Goal: Information Seeking & Learning: Learn about a topic

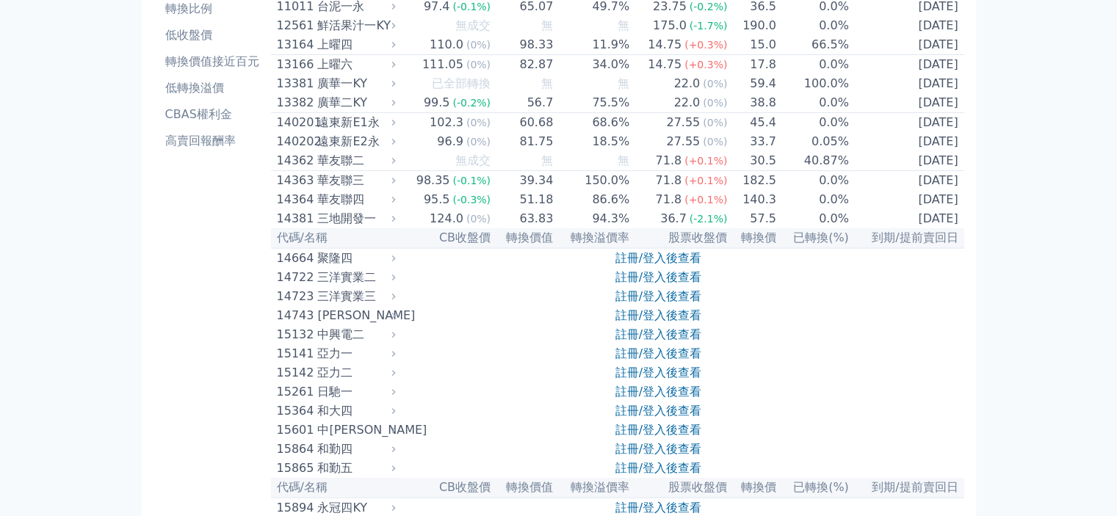
scroll to position [220, 0]
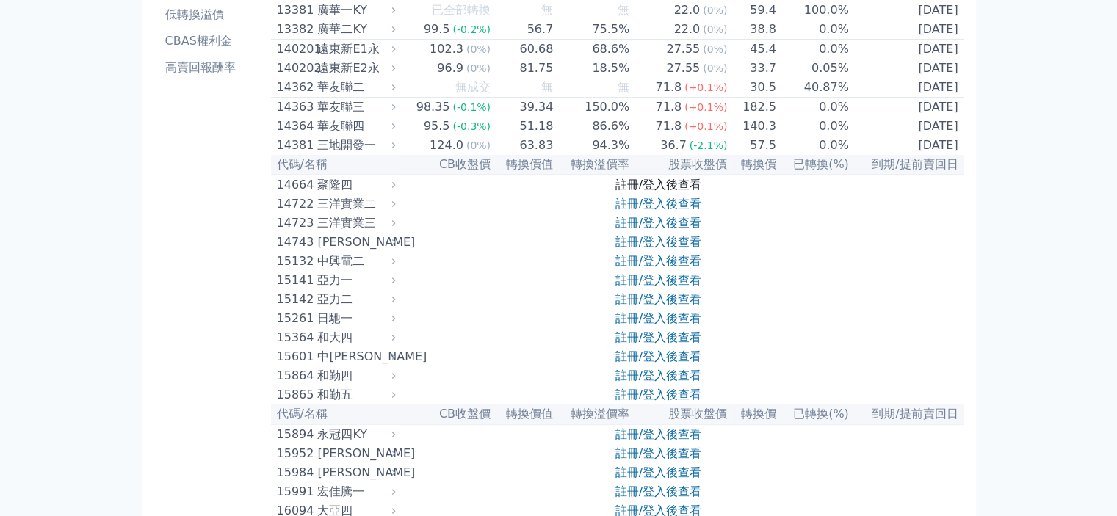
click at [667, 192] on link "註冊/登入後查看" at bounding box center [658, 185] width 86 height 14
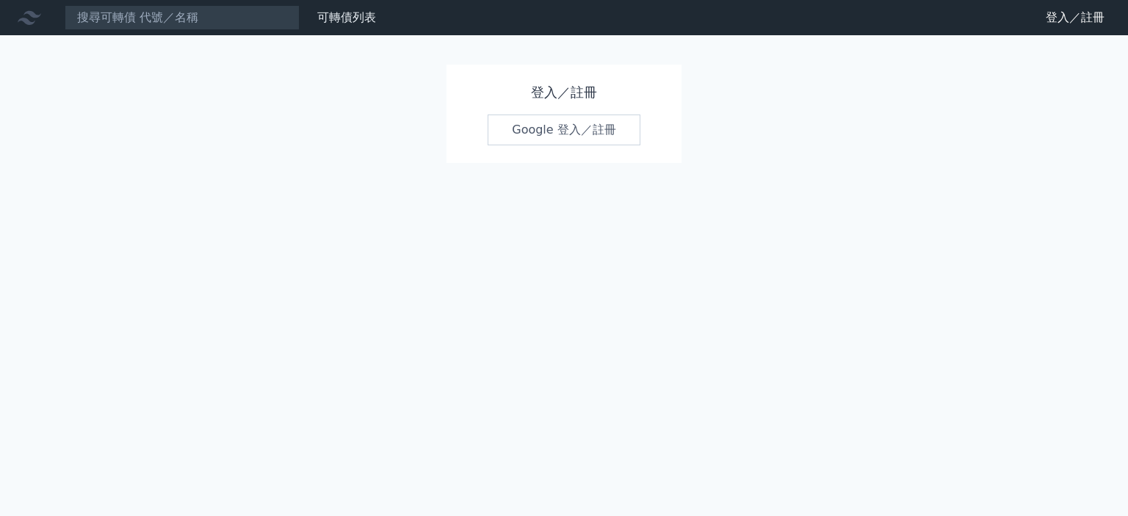
click at [599, 137] on link "Google 登入／註冊" at bounding box center [564, 130] width 153 height 31
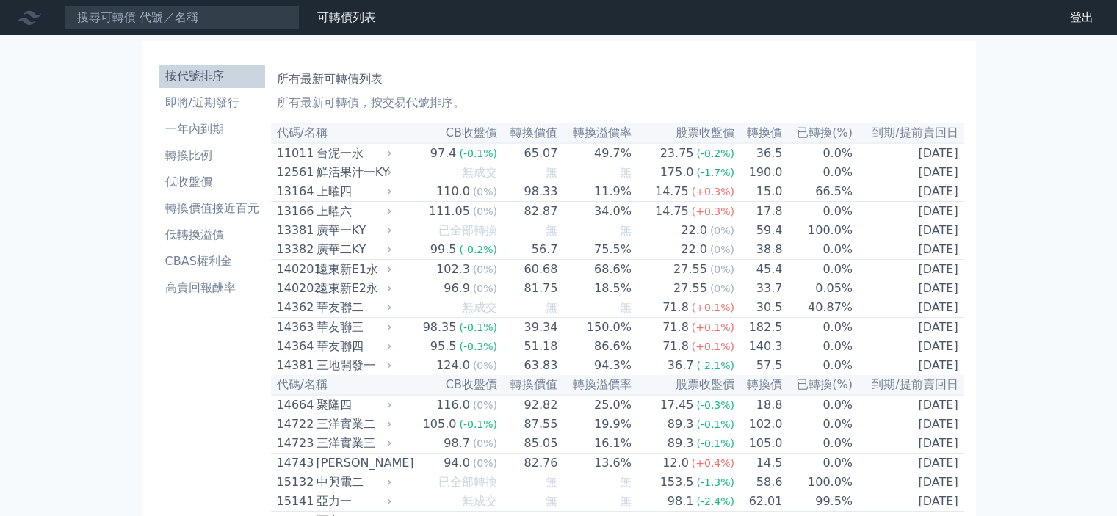
click at [520, 83] on h1 "所有最新可轉債列表" at bounding box center [617, 79] width 681 height 18
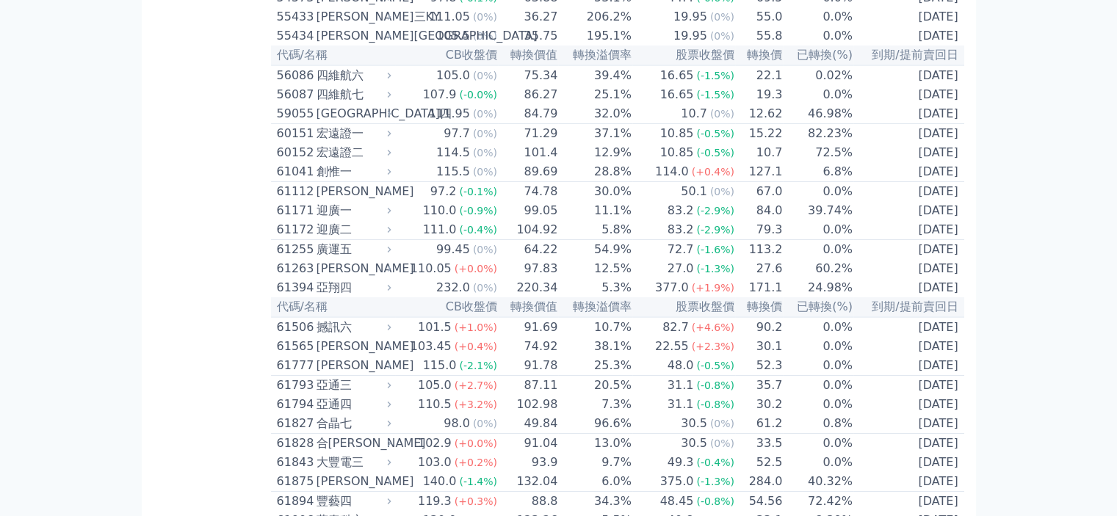
scroll to position [5140, 0]
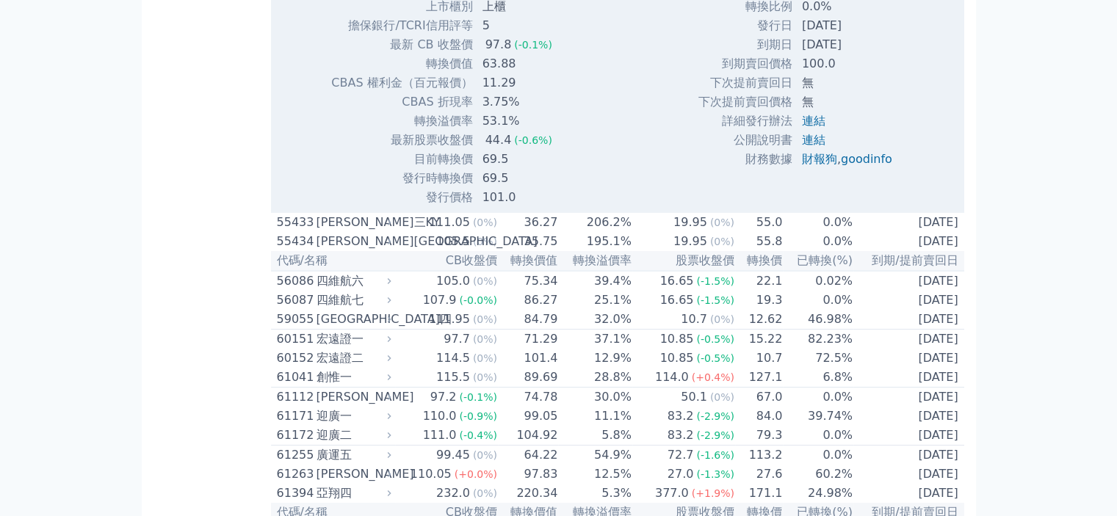
scroll to position [5361, 0]
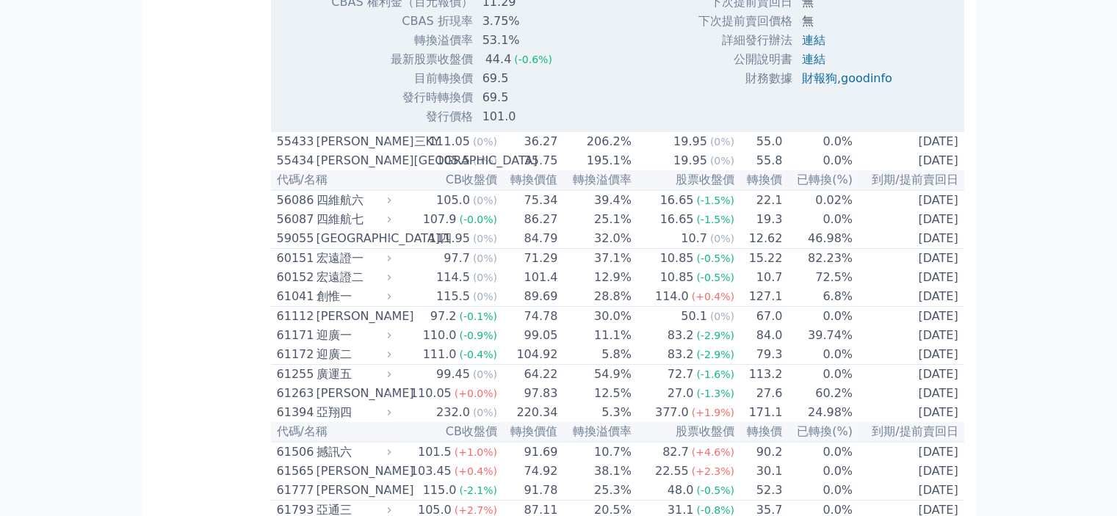
scroll to position [5434, 0]
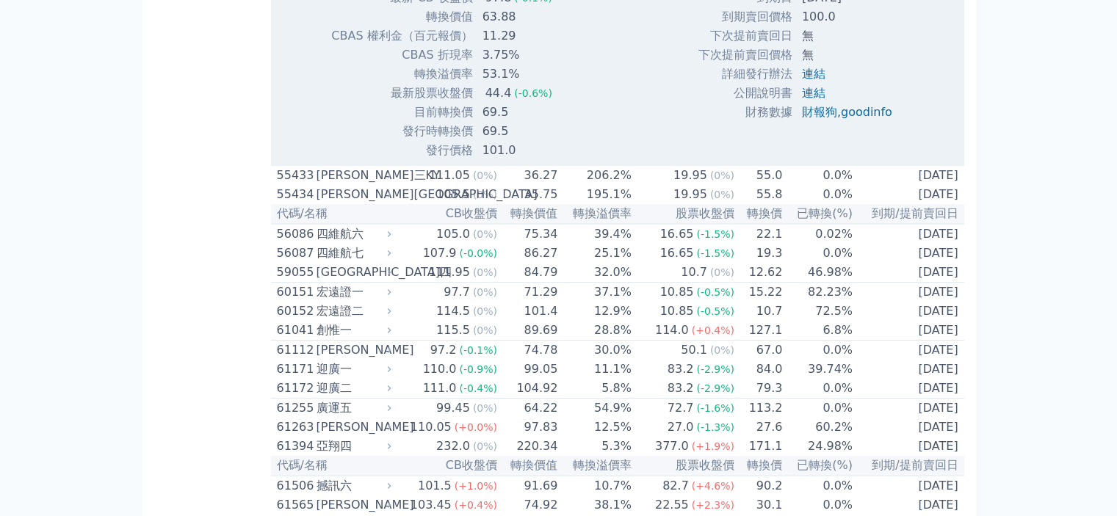
drag, startPoint x: 285, startPoint y: 68, endPoint x: 234, endPoint y: 136, distance: 85.0
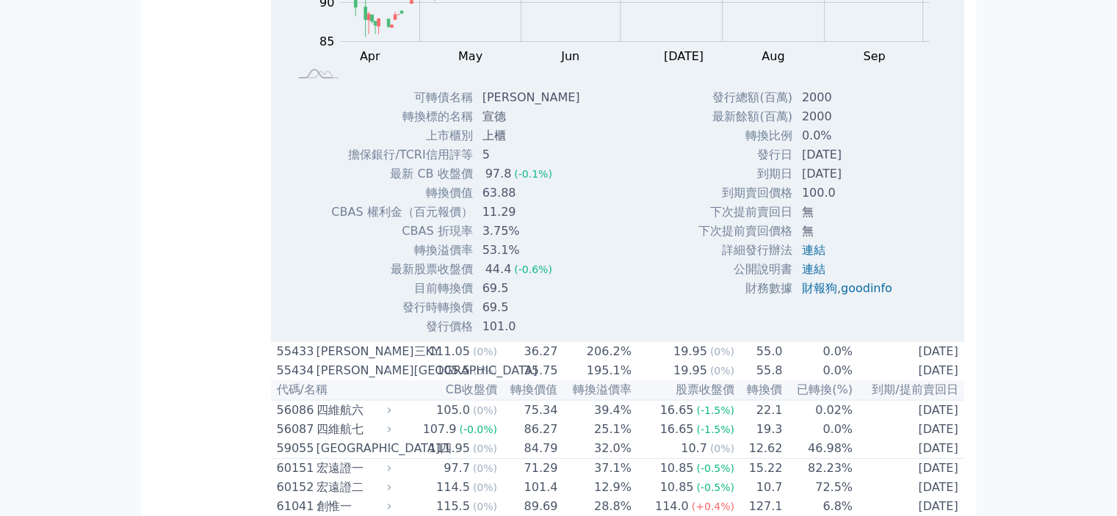
scroll to position [5214, 0]
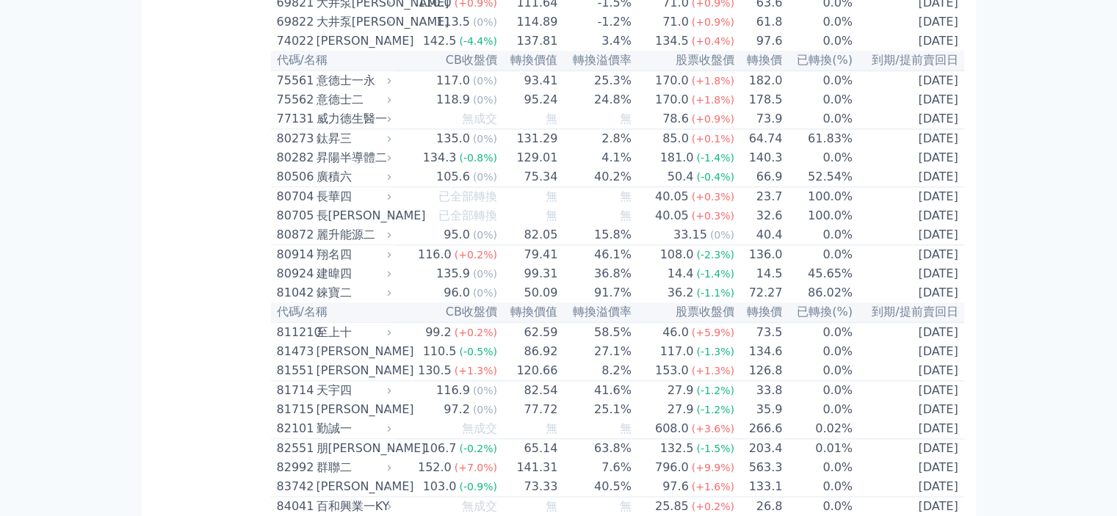
scroll to position [7340, 0]
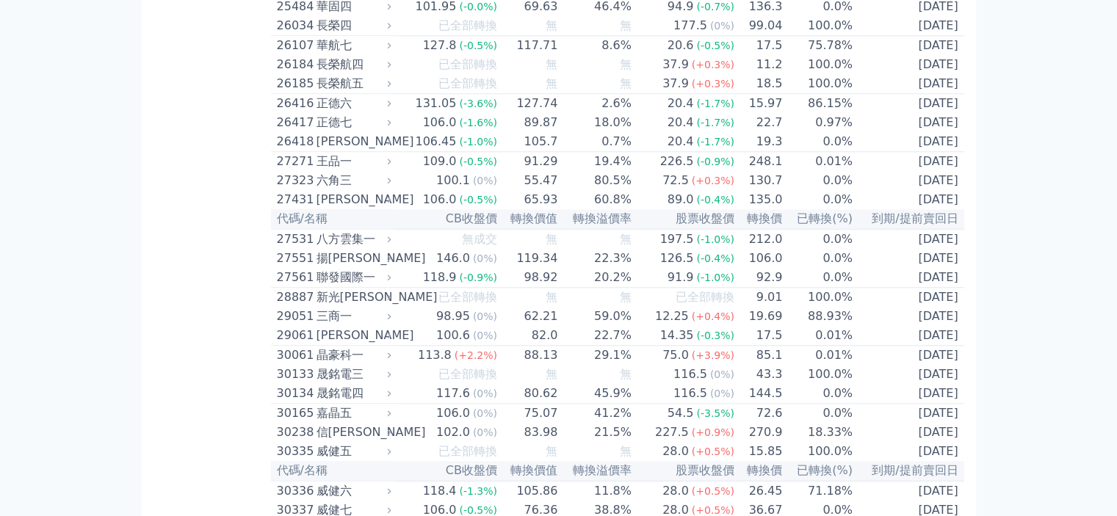
scroll to position [1689, 0]
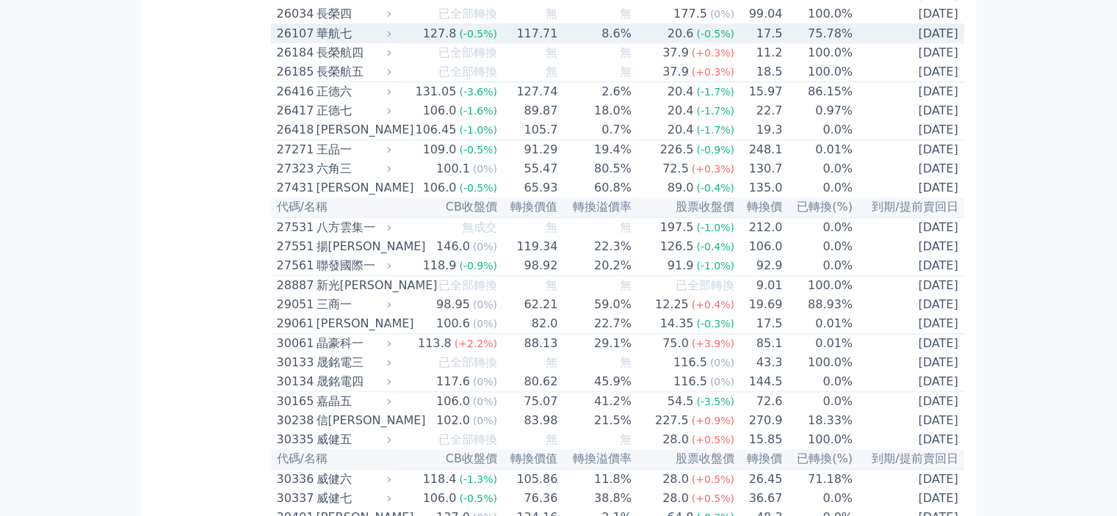
click at [655, 44] on td "20.6 (-0.5%)" at bounding box center [683, 34] width 103 height 20
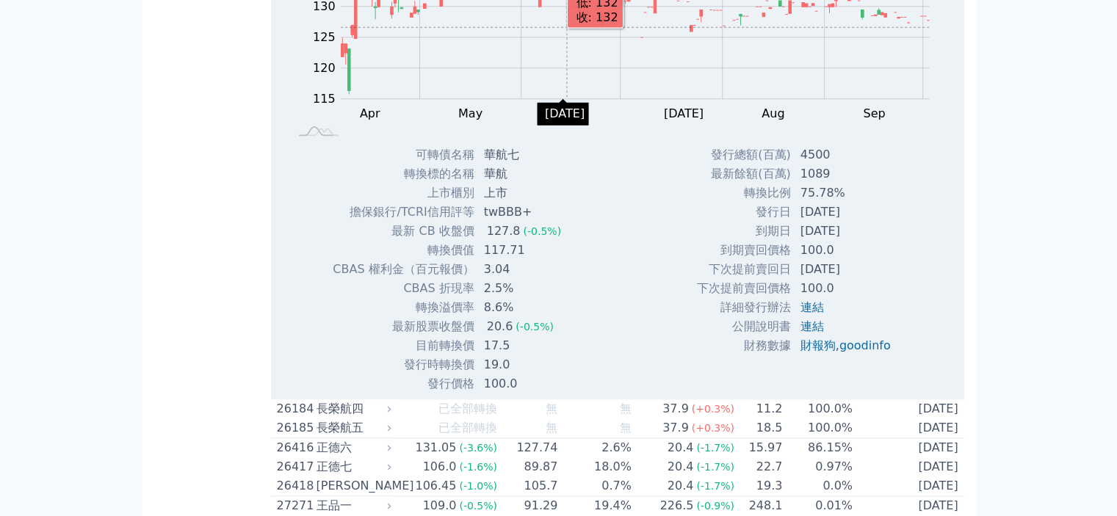
scroll to position [1836, 0]
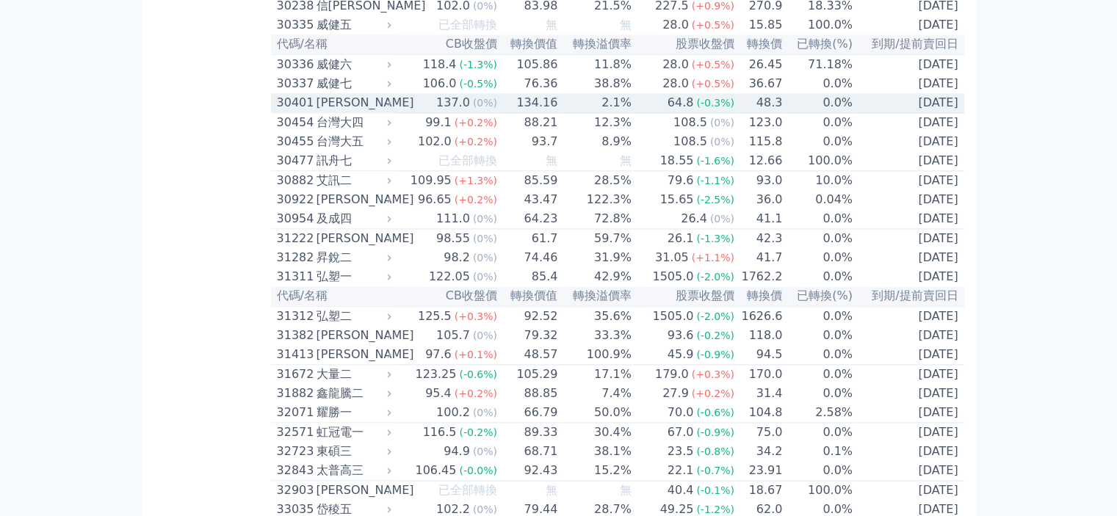
scroll to position [2130, 0]
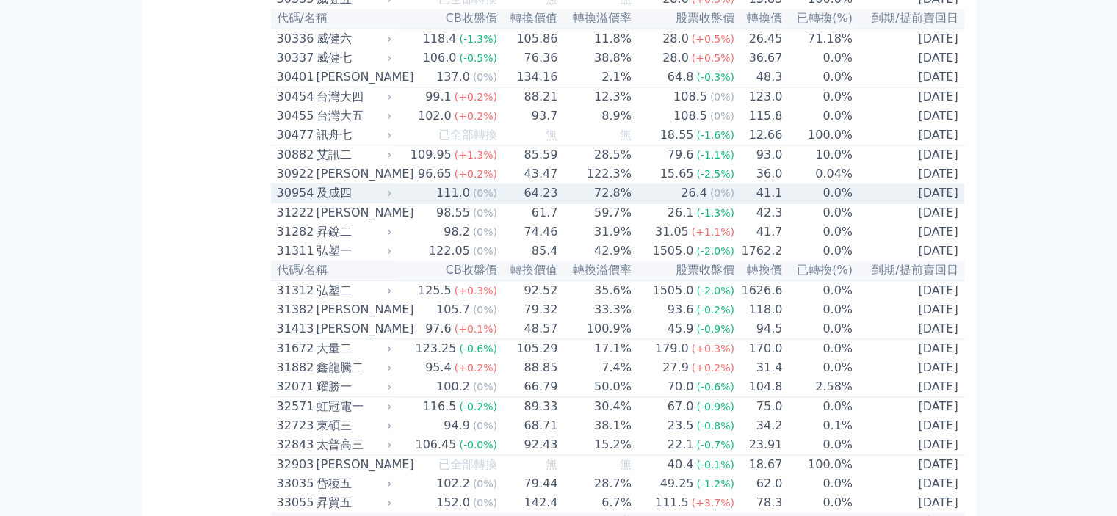
click at [764, 203] on td "41.1" at bounding box center [759, 194] width 48 height 20
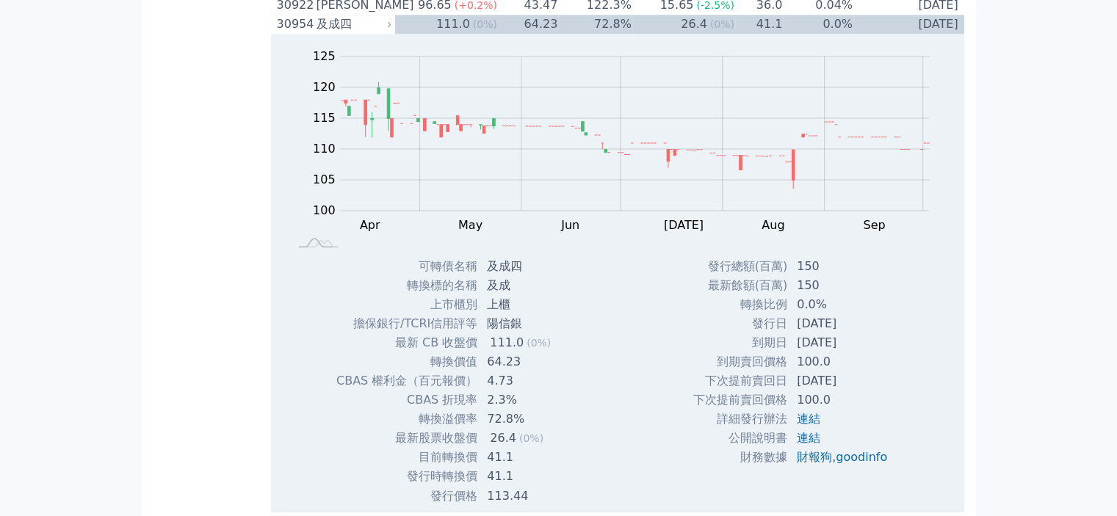
scroll to position [2276, 0]
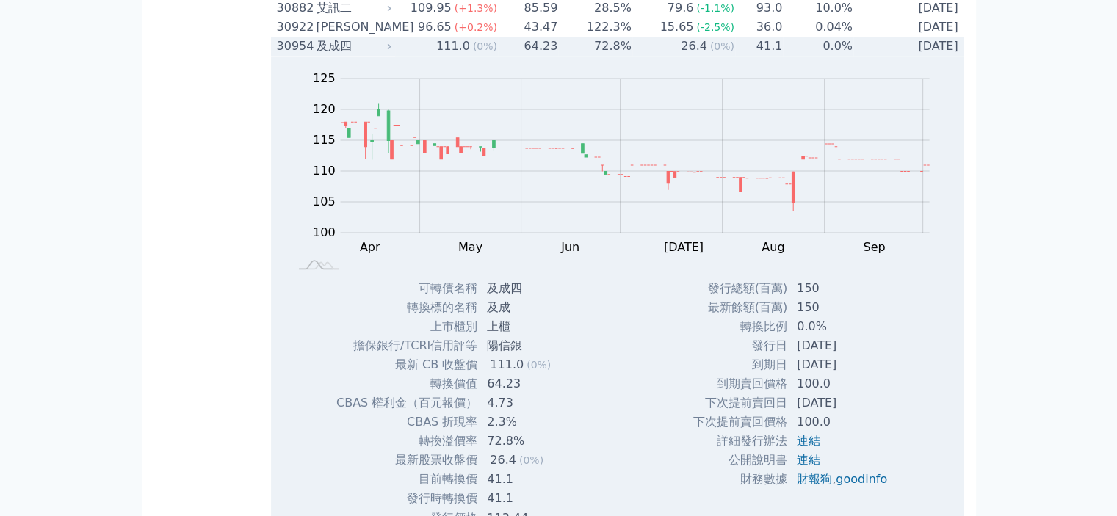
click at [394, 51] on icon at bounding box center [389, 46] width 10 height 10
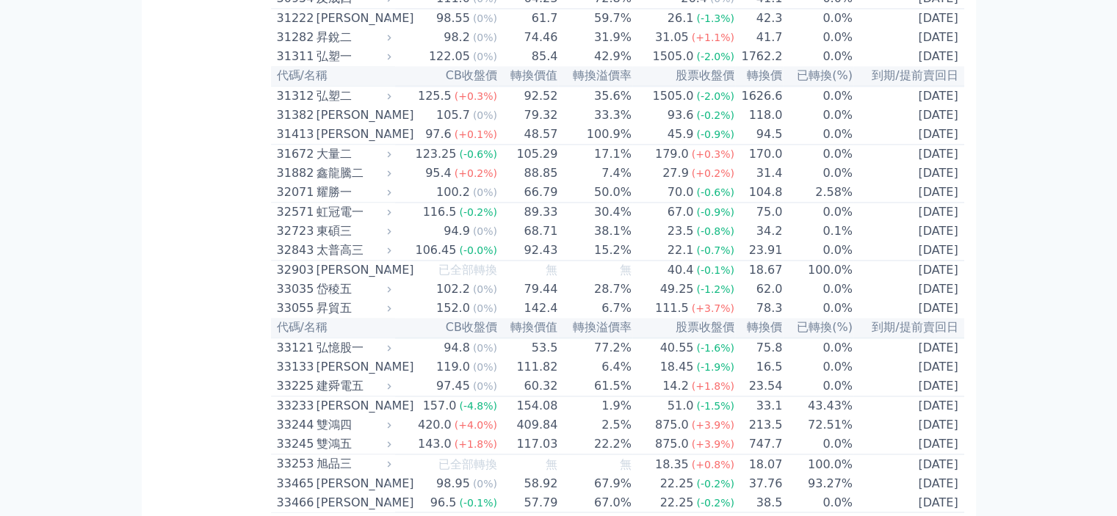
scroll to position [2350, 0]
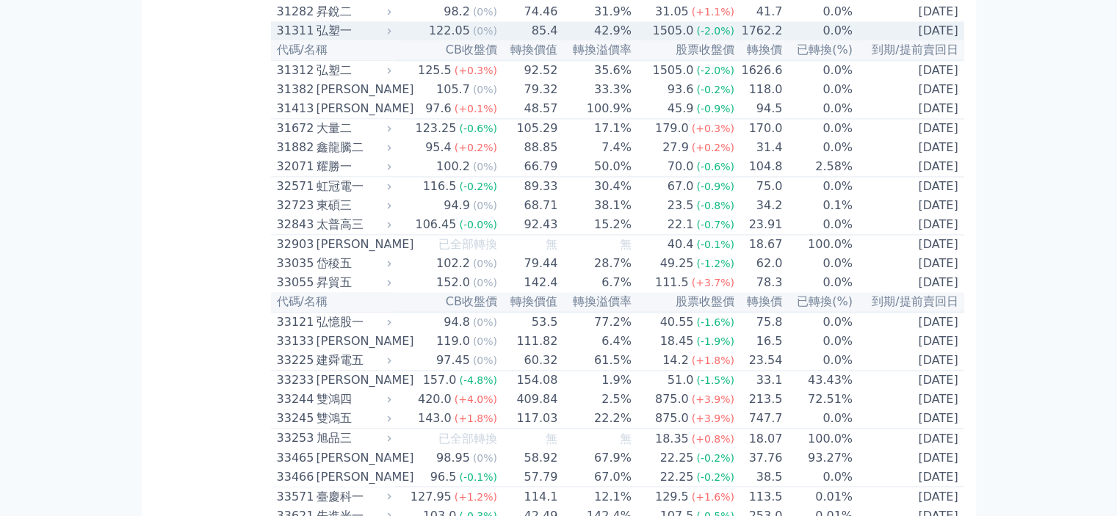
click at [764, 40] on td "1762.2" at bounding box center [759, 30] width 48 height 19
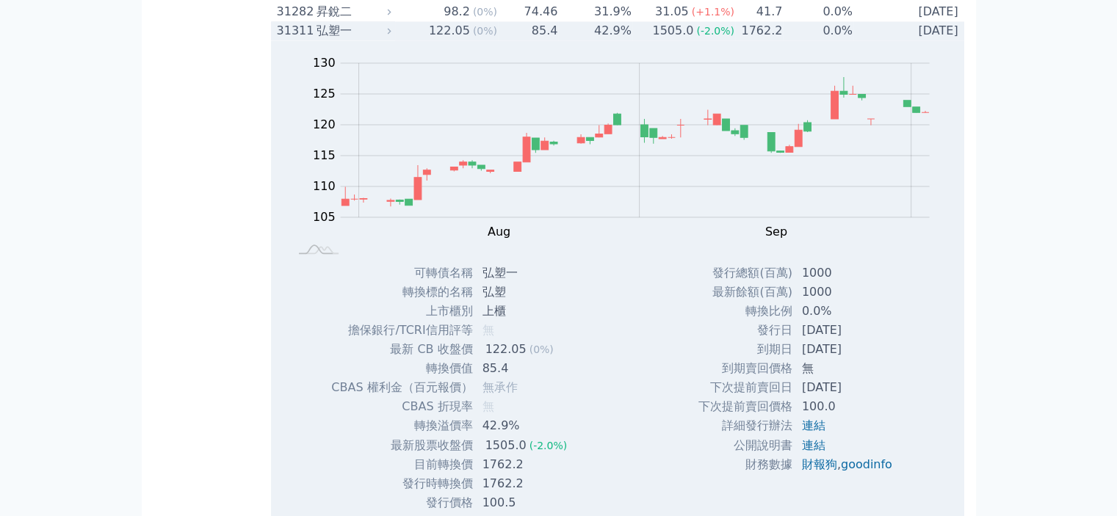
click at [394, 35] on icon at bounding box center [389, 31] width 10 height 10
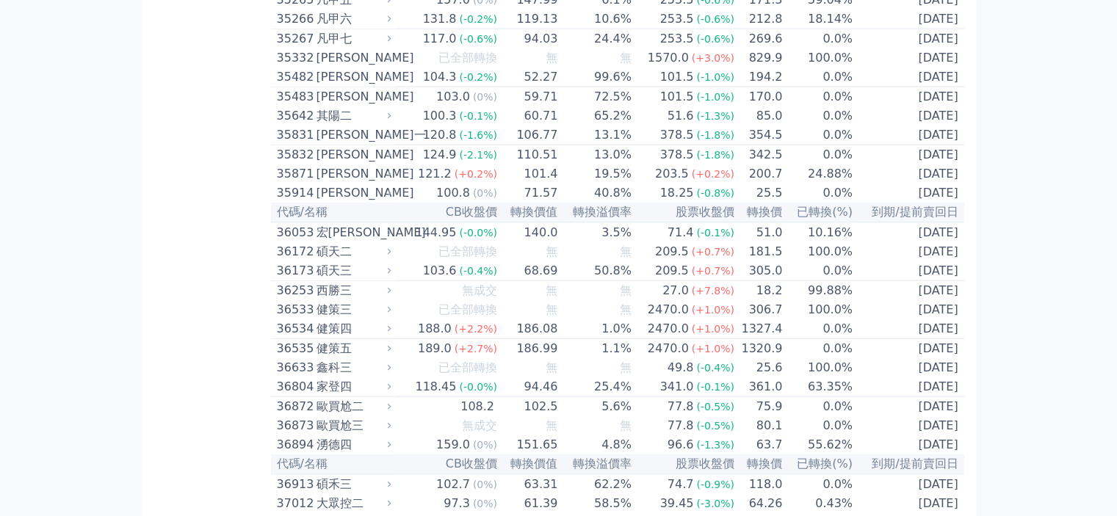
scroll to position [3231, 0]
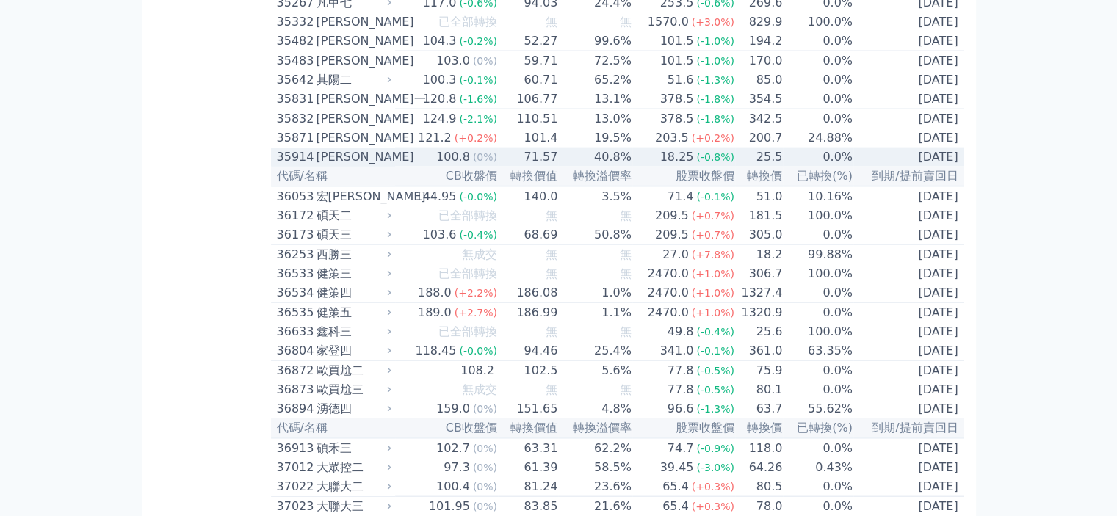
click at [783, 167] on td "0.0%" at bounding box center [818, 157] width 70 height 19
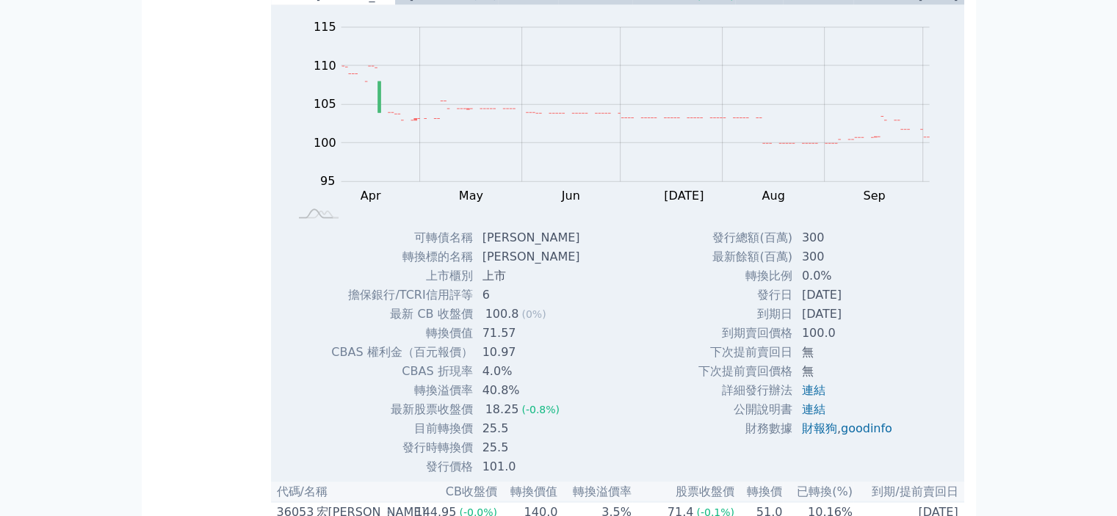
scroll to position [3451, 0]
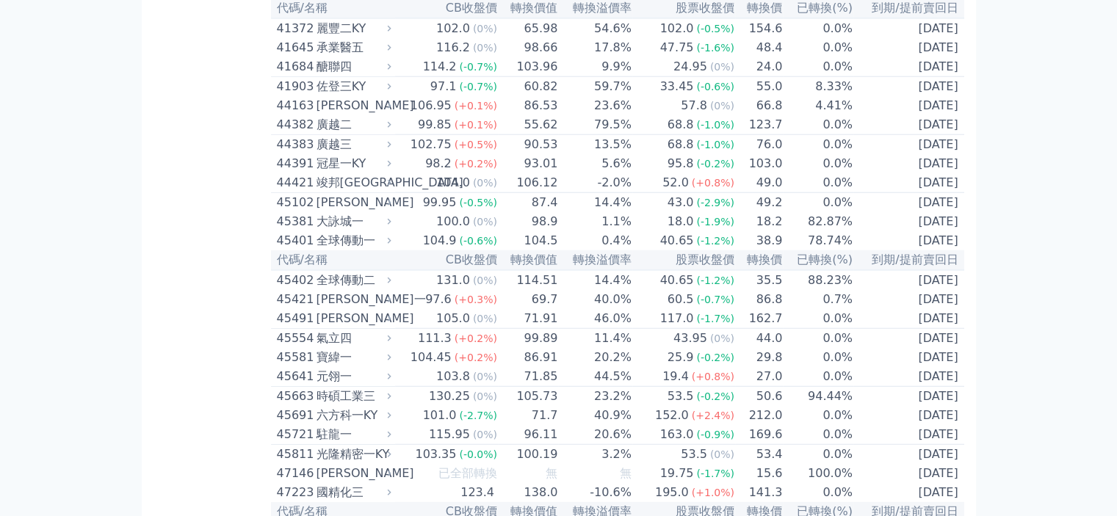
scroll to position [3892, 0]
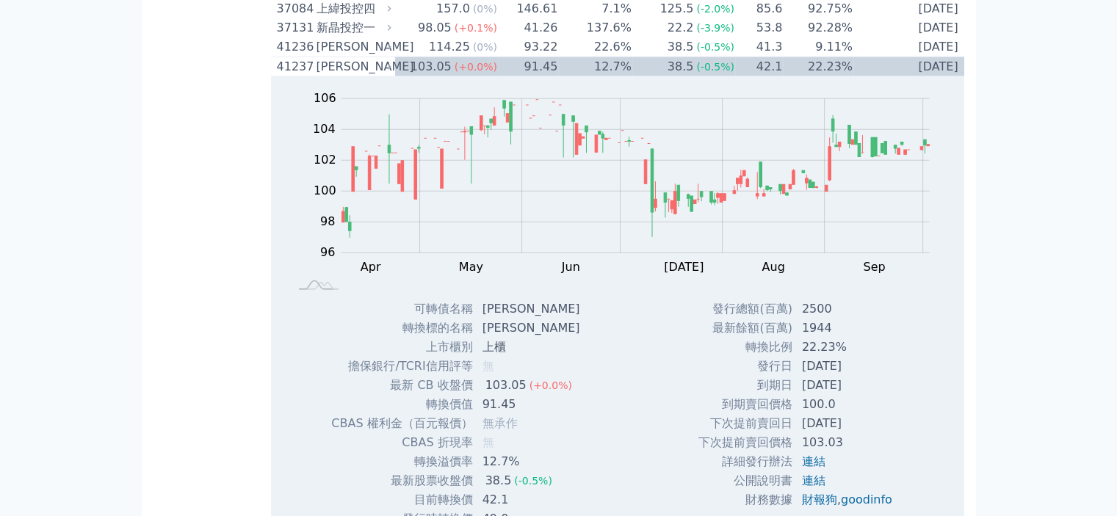
scroll to position [3672, 0]
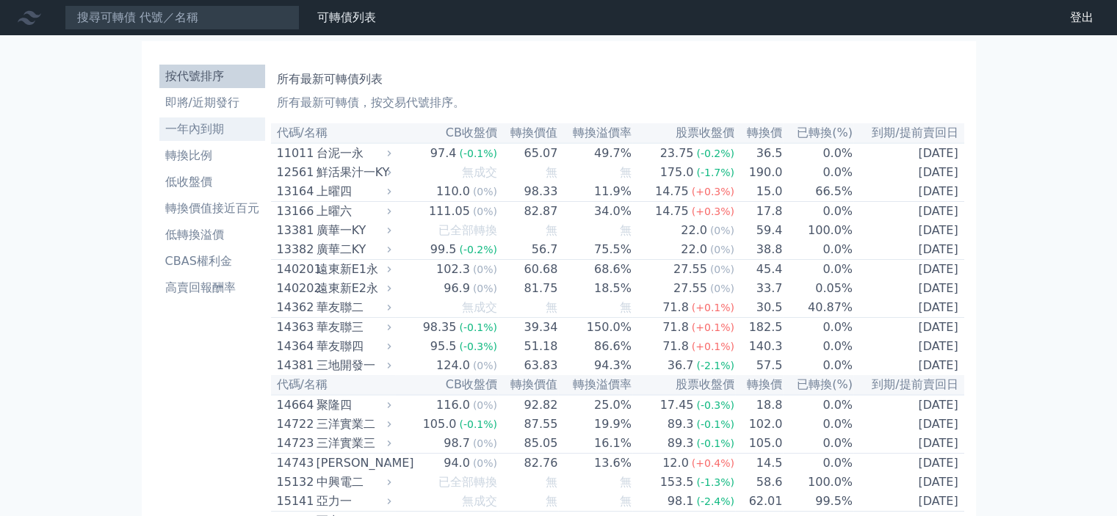
click at [215, 131] on li "一年內到期" at bounding box center [212, 129] width 106 height 18
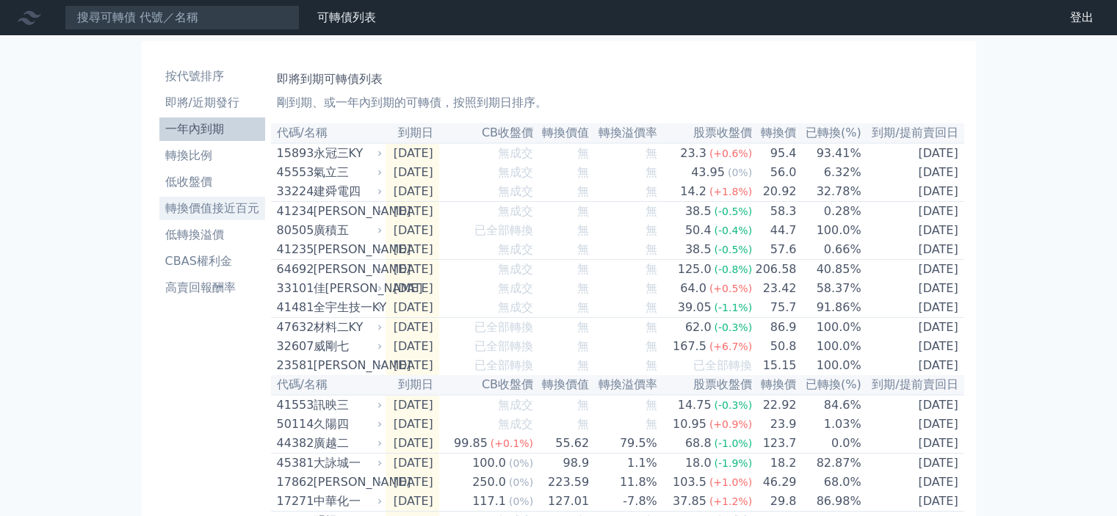
click at [211, 211] on li "轉換價值接近百元" at bounding box center [212, 209] width 106 height 18
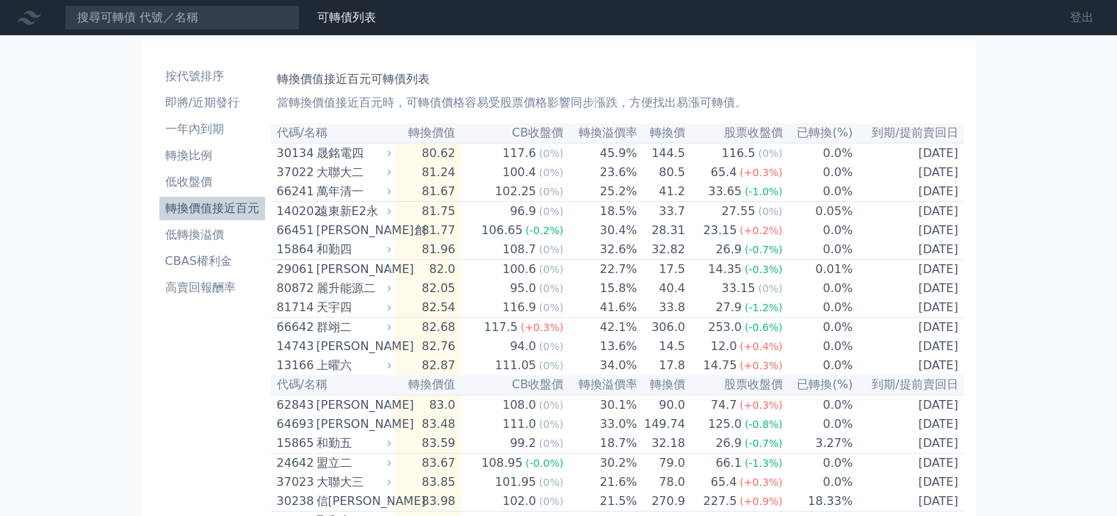
click at [1082, 15] on link "登出" at bounding box center [1081, 17] width 47 height 23
